Goal: Check status

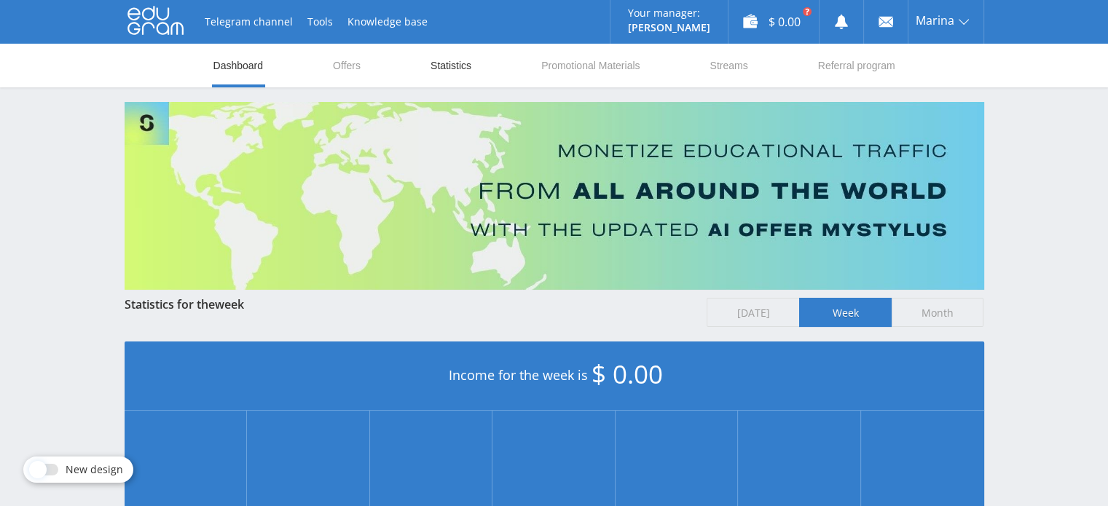
click at [445, 67] on link "Statistics" at bounding box center [451, 66] width 44 height 44
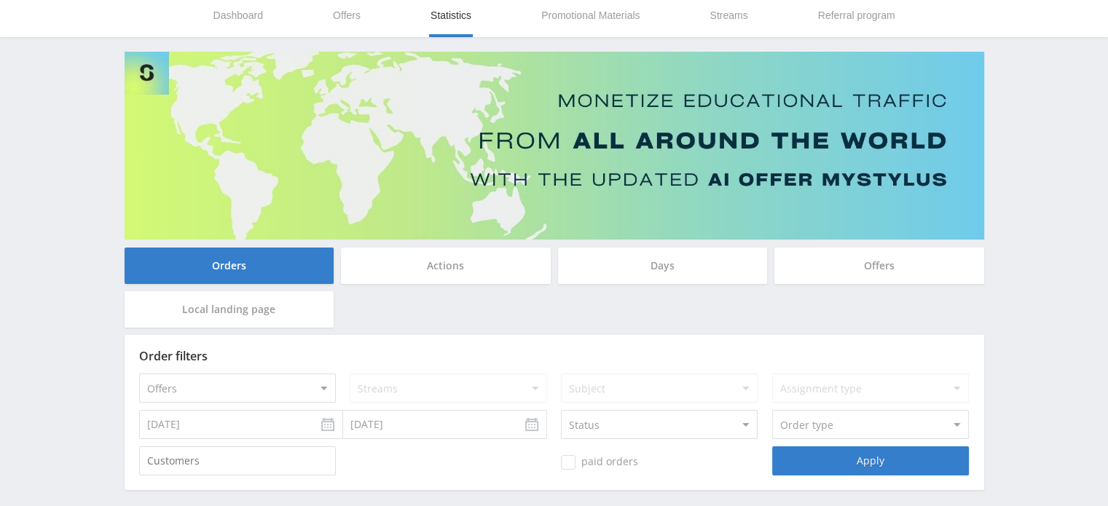
scroll to position [114, 0]
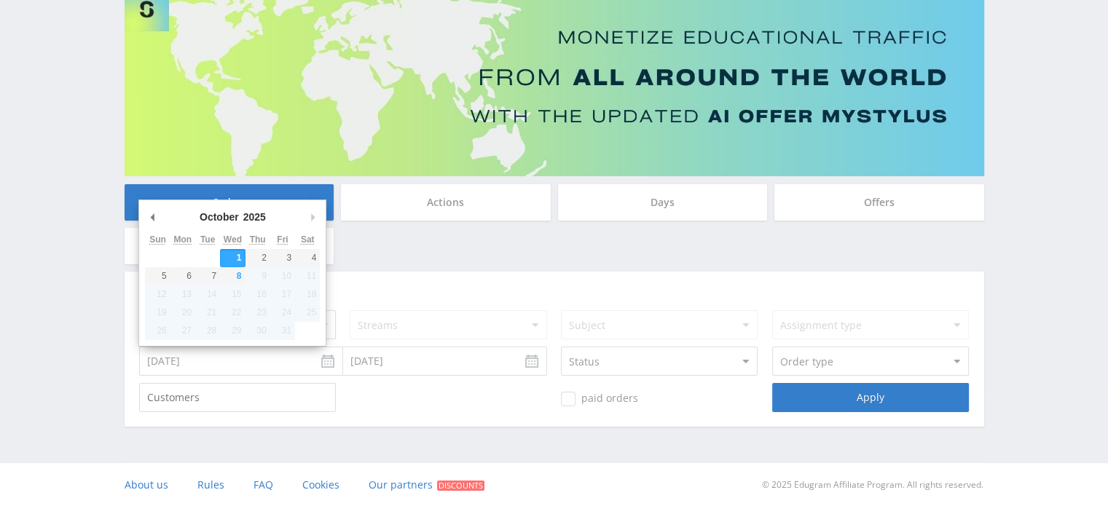
click at [329, 364] on input "[DATE]" at bounding box center [241, 361] width 204 height 29
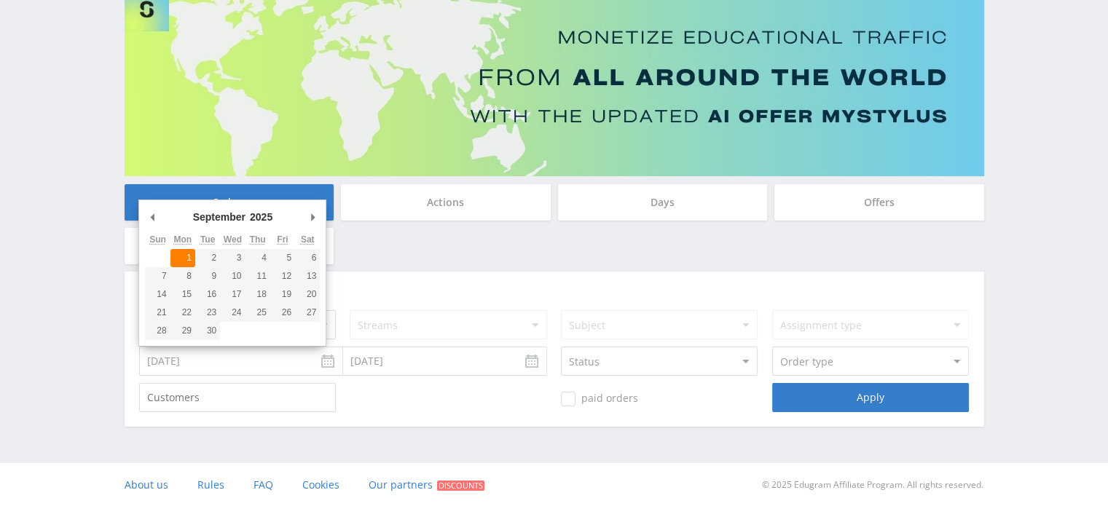
type input "[DATE]"
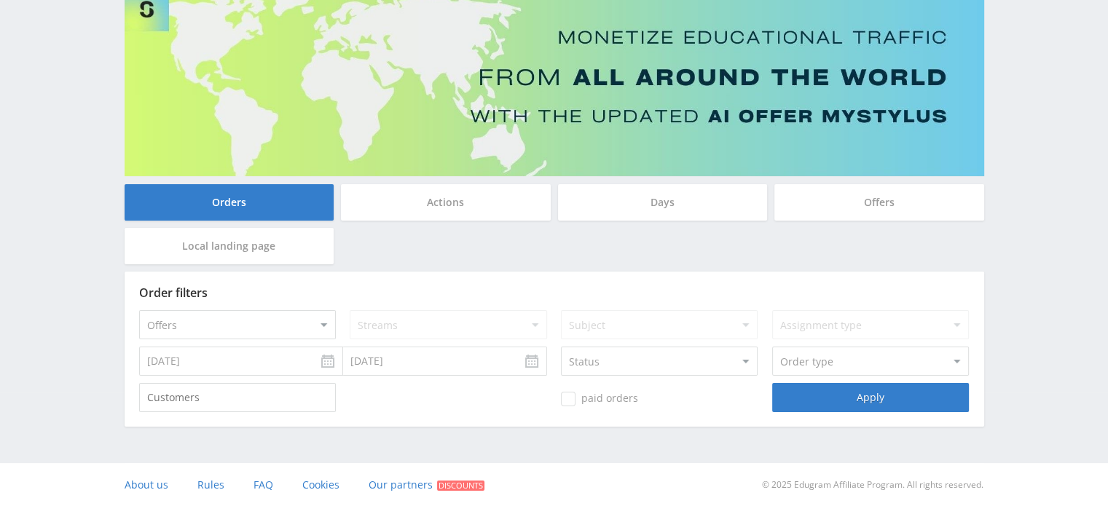
click at [379, 366] on input "[DATE]" at bounding box center [445, 361] width 204 height 29
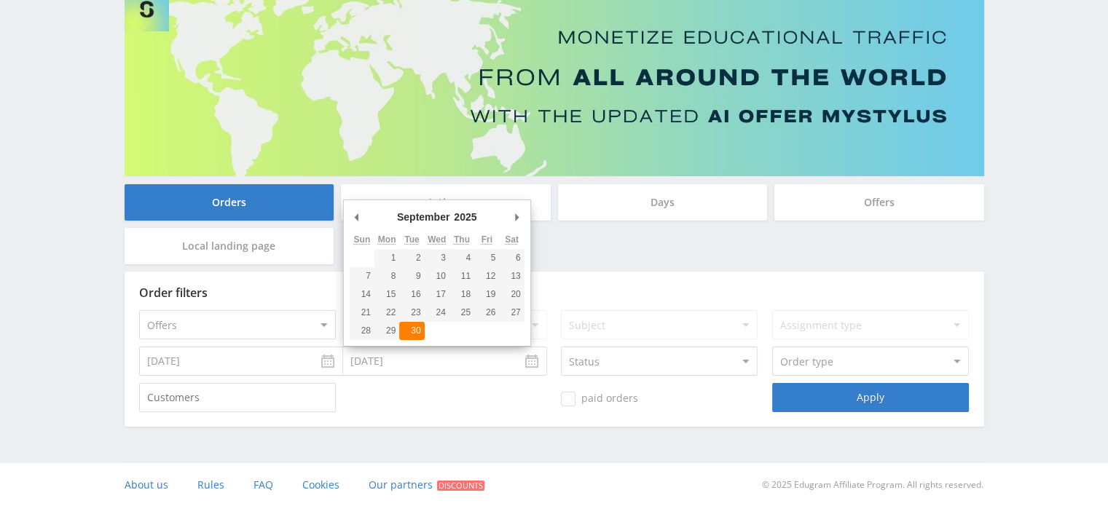
type input "09.30.2025"
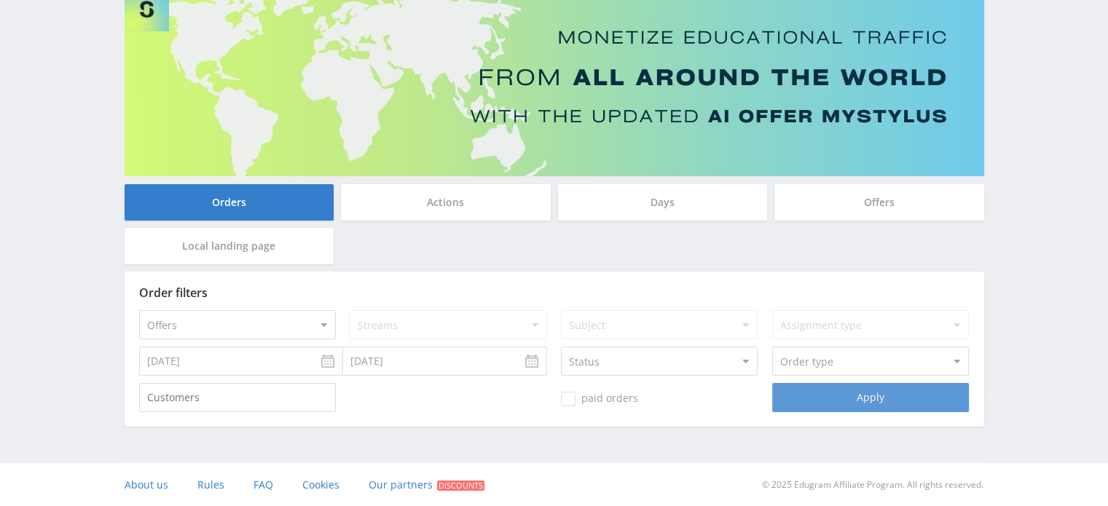
click at [801, 403] on div "Apply" at bounding box center [870, 397] width 197 height 29
click at [842, 396] on div "Apply" at bounding box center [870, 397] width 197 height 29
click at [593, 396] on span "paid orders" at bounding box center [599, 399] width 77 height 15
click at [0, 0] on input "paid orders" at bounding box center [0, 0] width 0 height 0
click at [863, 391] on div "Apply" at bounding box center [870, 397] width 197 height 29
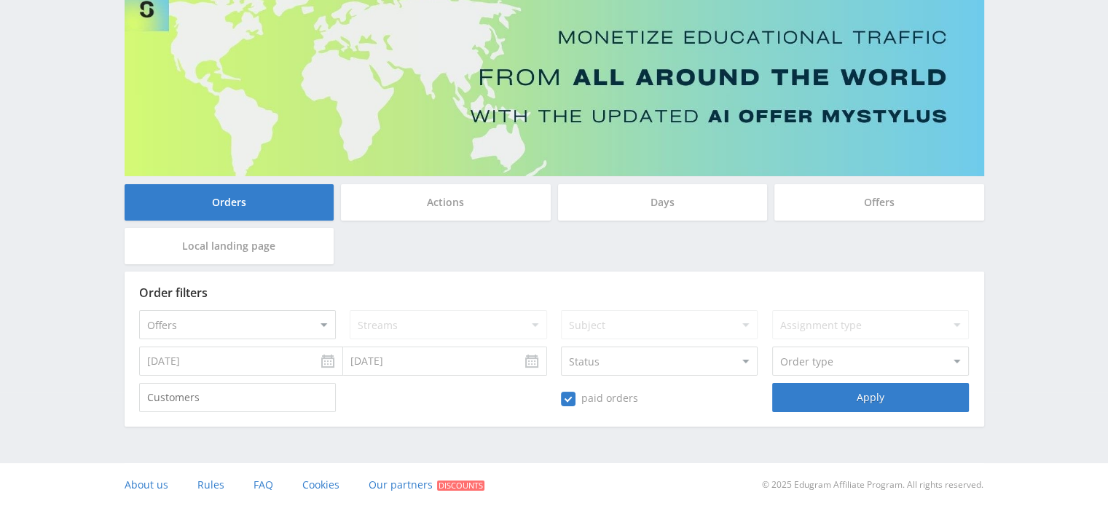
click at [593, 395] on span "paid orders" at bounding box center [599, 399] width 77 height 15
click at [0, 0] on input "paid orders" at bounding box center [0, 0] width 0 height 0
click at [755, 353] on select "Status Auction In progress Under Warranty Completed Refund Draft" at bounding box center [659, 361] width 197 height 29
click at [730, 416] on div "Order filters Offers MyStylus MyStylus - Revshare Studybay Studybay Brazil Stud…" at bounding box center [555, 349] width 860 height 155
click at [801, 396] on div "Apply" at bounding box center [870, 397] width 197 height 29
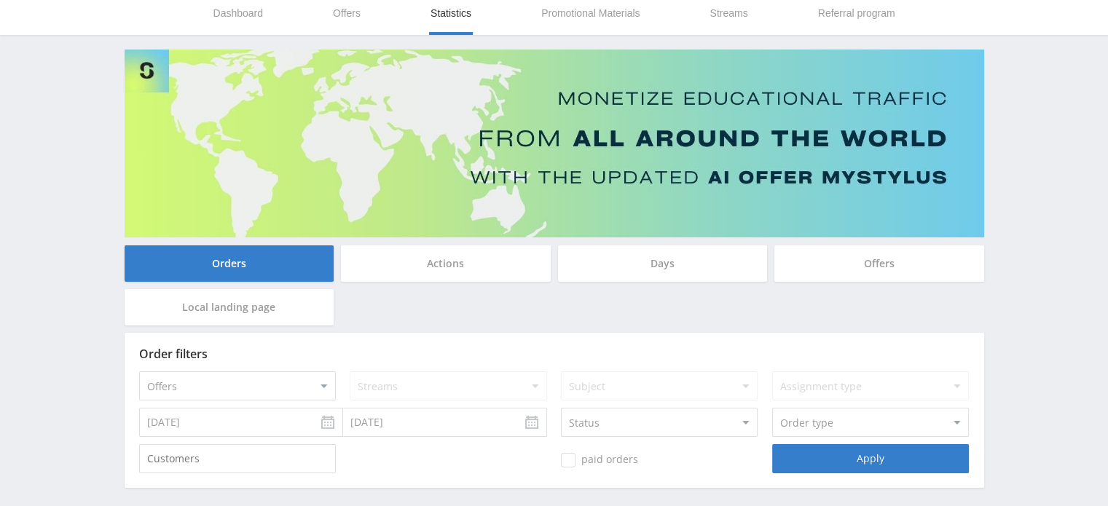
scroll to position [0, 0]
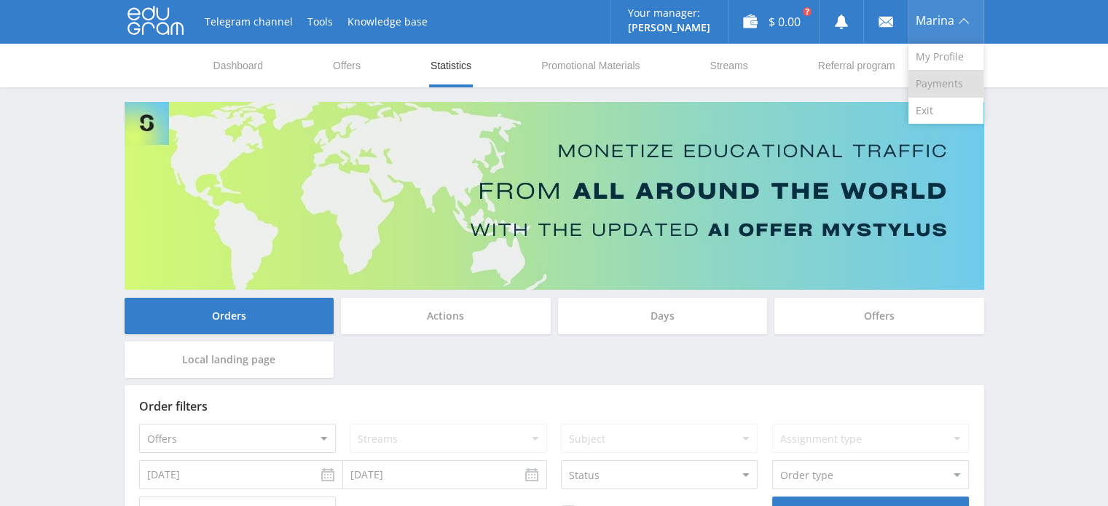
click at [937, 81] on link "Payments" at bounding box center [945, 84] width 75 height 27
